Goal: Information Seeking & Learning: Check status

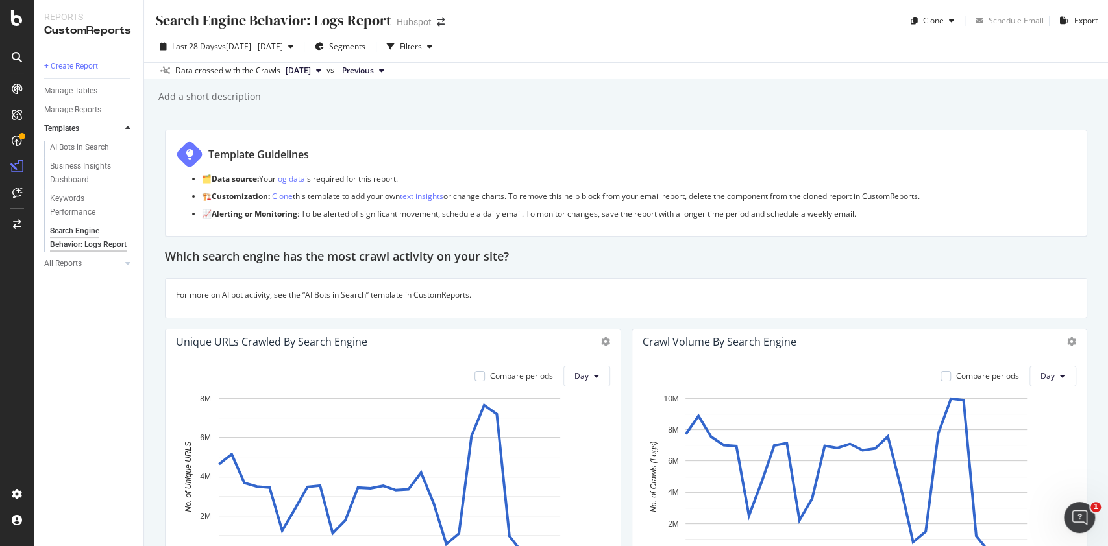
scroll to position [1570, 0]
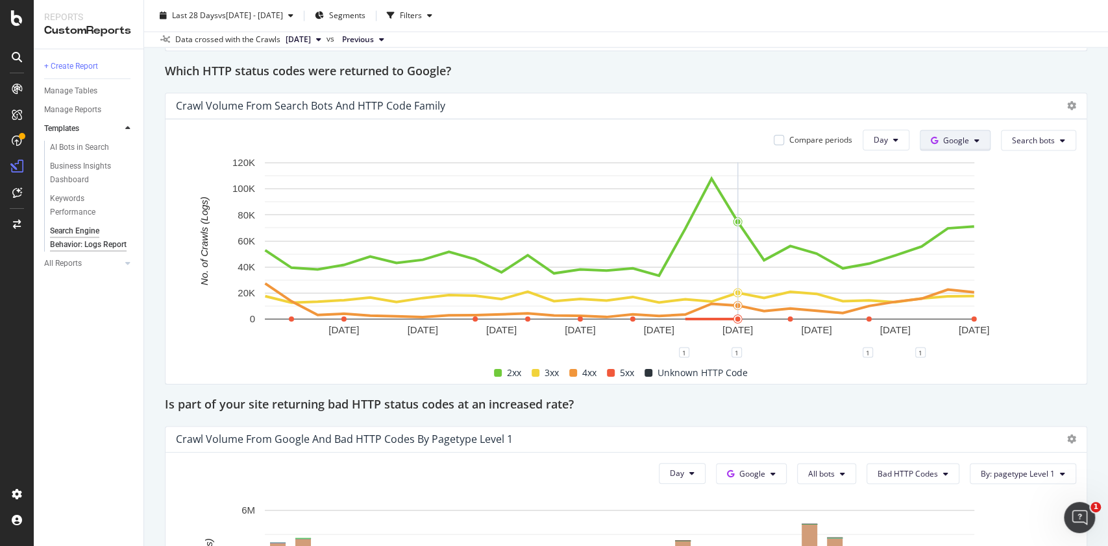
click at [963, 145] on button "Google" at bounding box center [955, 140] width 71 height 21
click at [1018, 130] on button "Search bots" at bounding box center [1038, 140] width 75 height 21
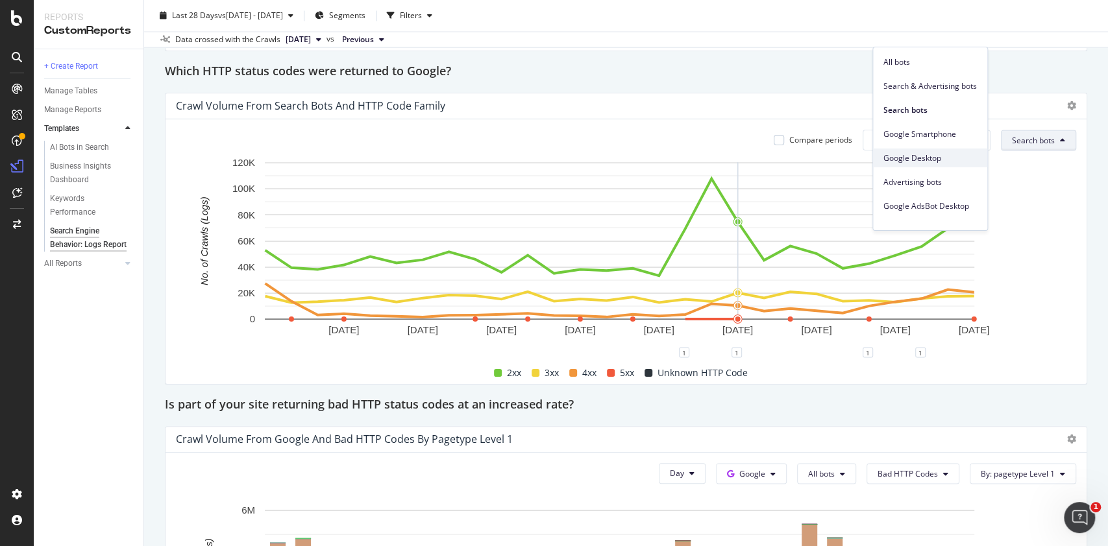
scroll to position [206, 0]
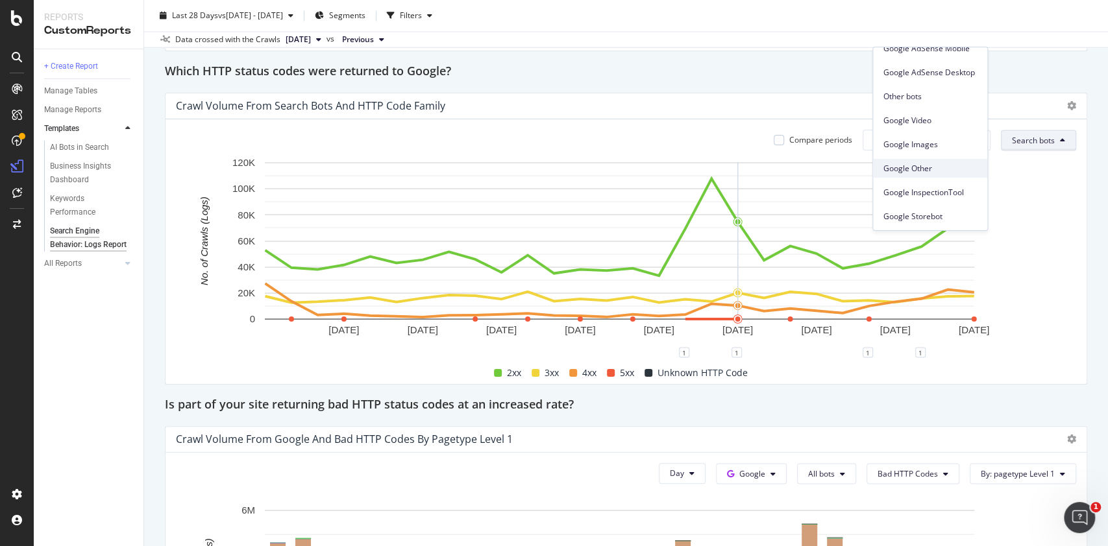
click at [918, 167] on span "Google Other" at bounding box center [929, 169] width 93 height 12
